Goal: Task Accomplishment & Management: Manage account settings

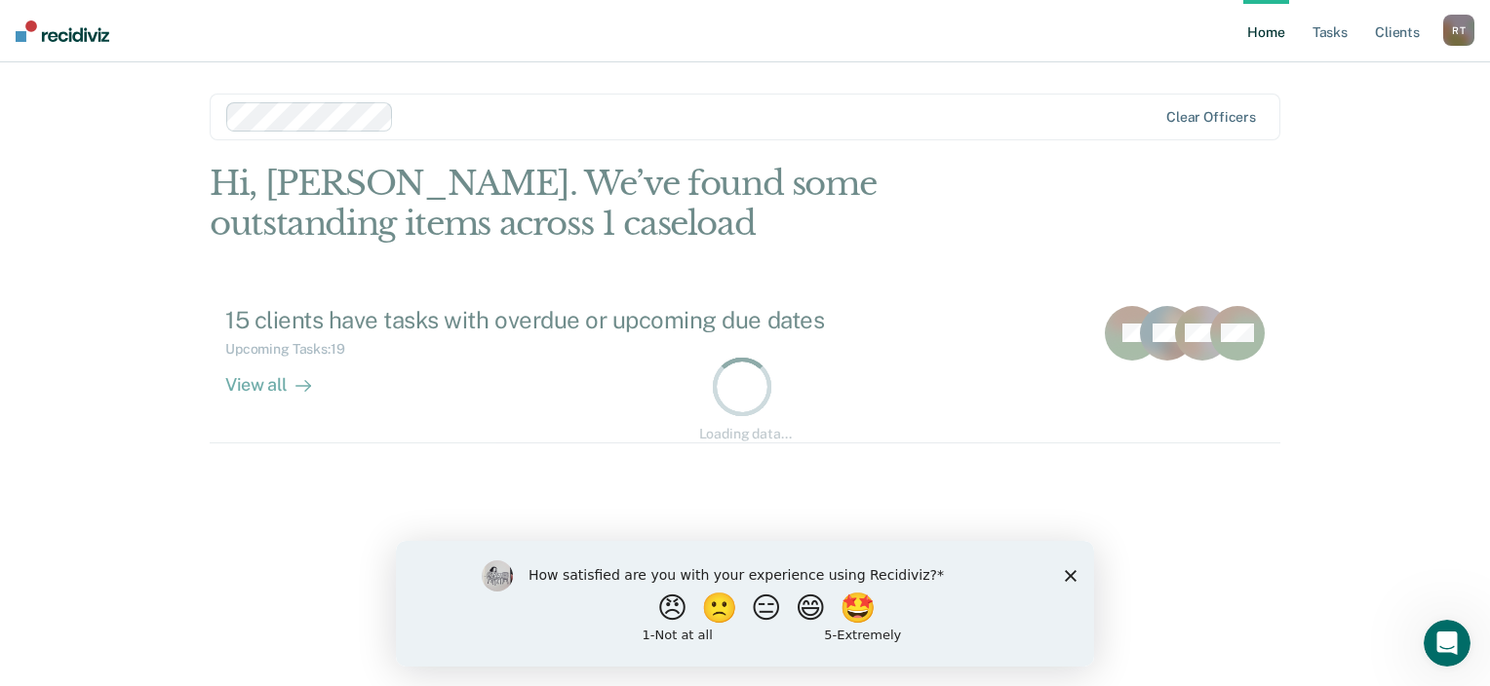
click at [1060, 578] on div "How satisfied are you with your experience using Recidiviz? 😠 🙁 😑 😄 🤩 1 - Not a…" at bounding box center [745, 603] width 698 height 126
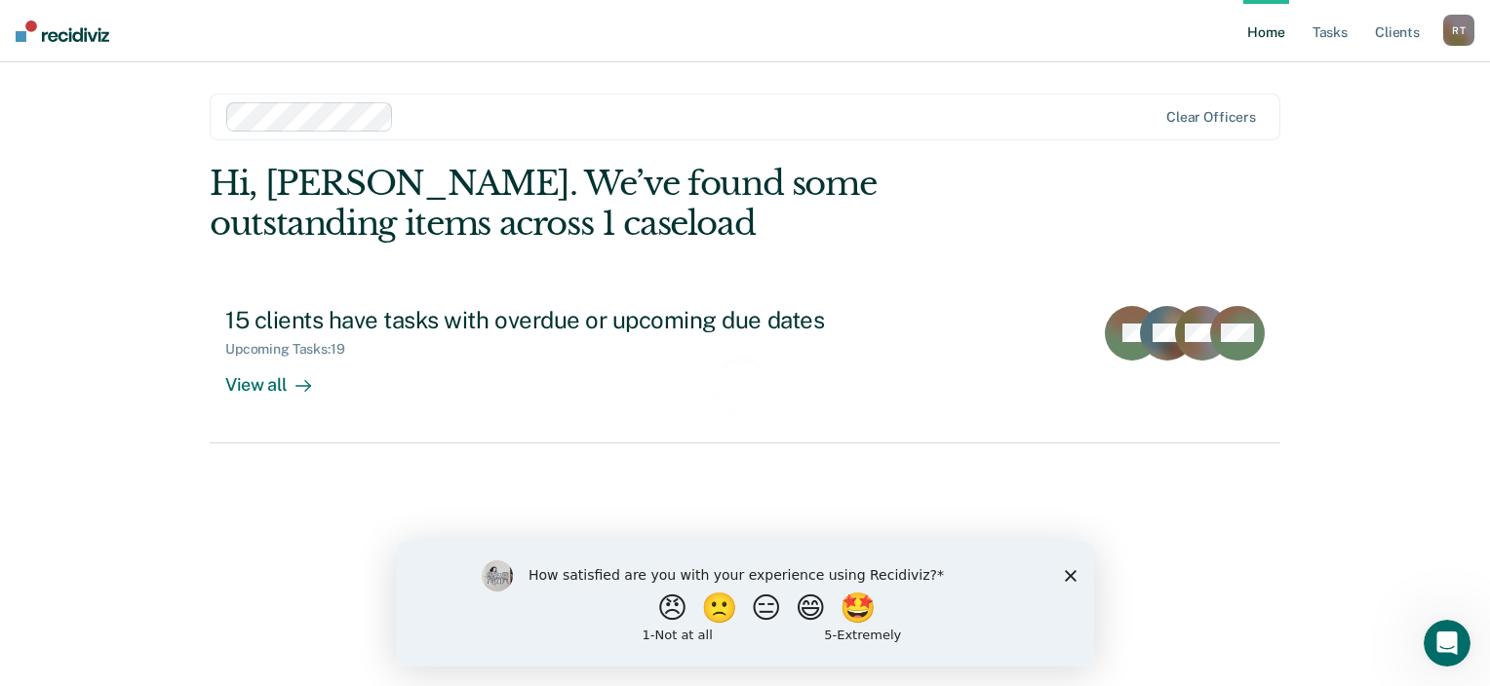
click at [1075, 573] on icon "Close survey" at bounding box center [1071, 575] width 12 height 12
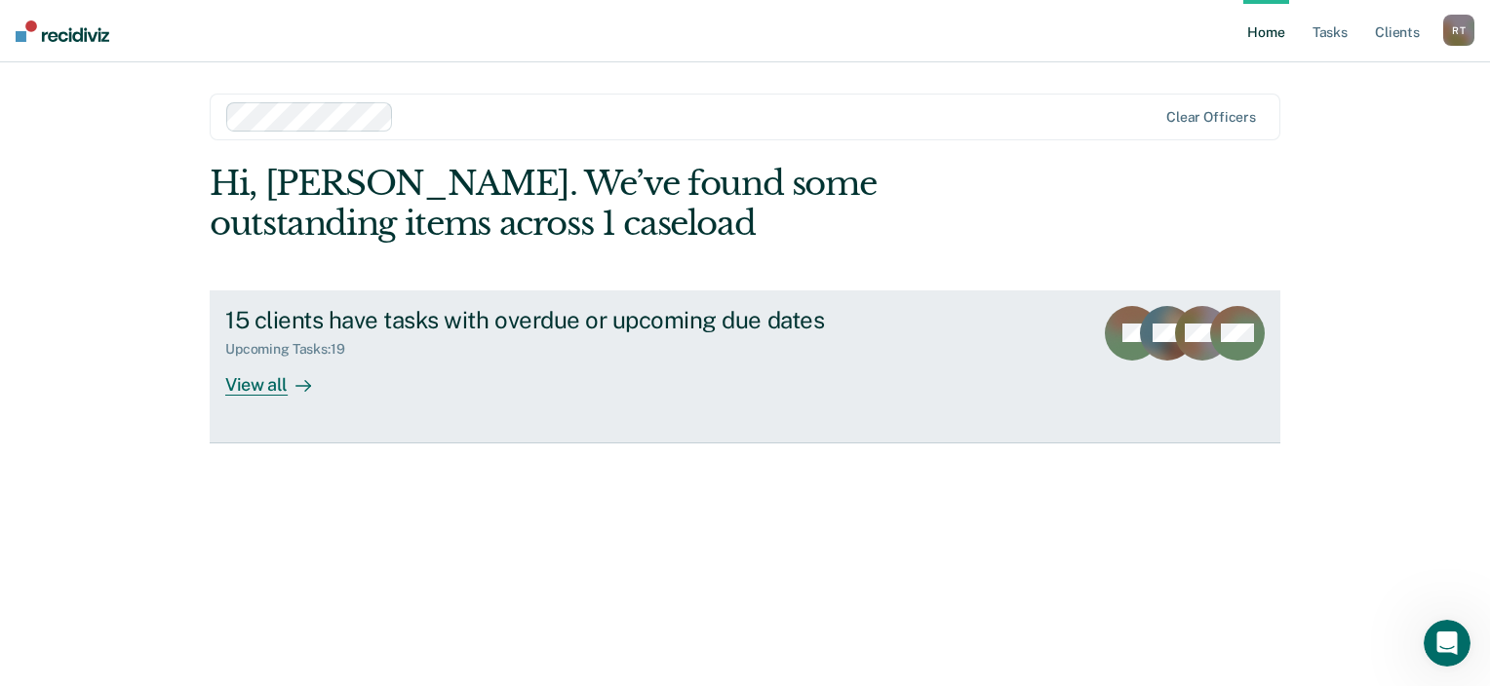
click at [426, 310] on div "15 clients have tasks with overdue or upcoming due dates" at bounding box center [567, 320] width 684 height 28
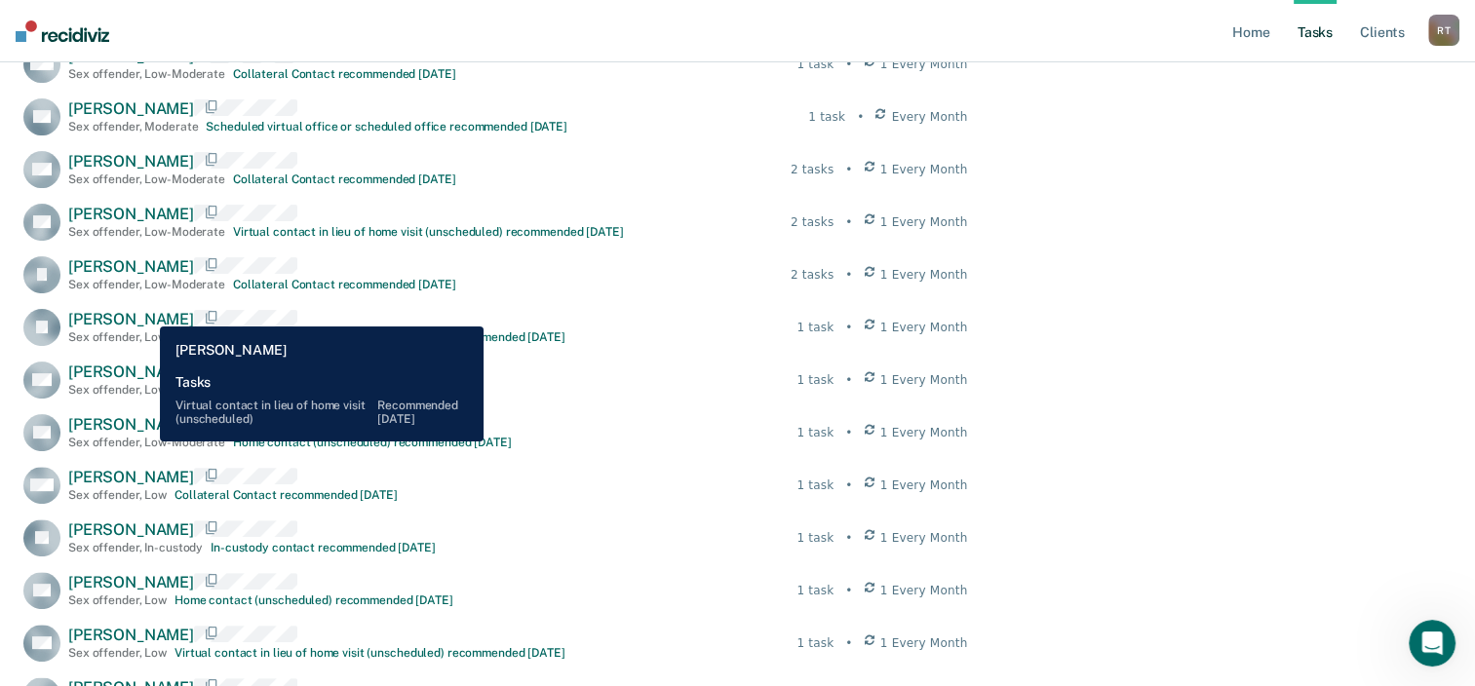
scroll to position [682, 0]
